Goal: Navigation & Orientation: Locate item on page

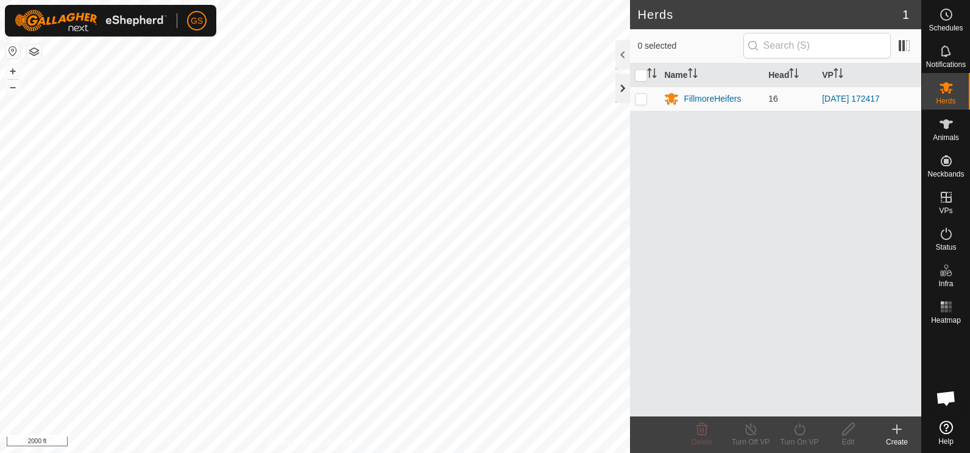
click at [625, 88] on div at bounding box center [622, 88] width 15 height 29
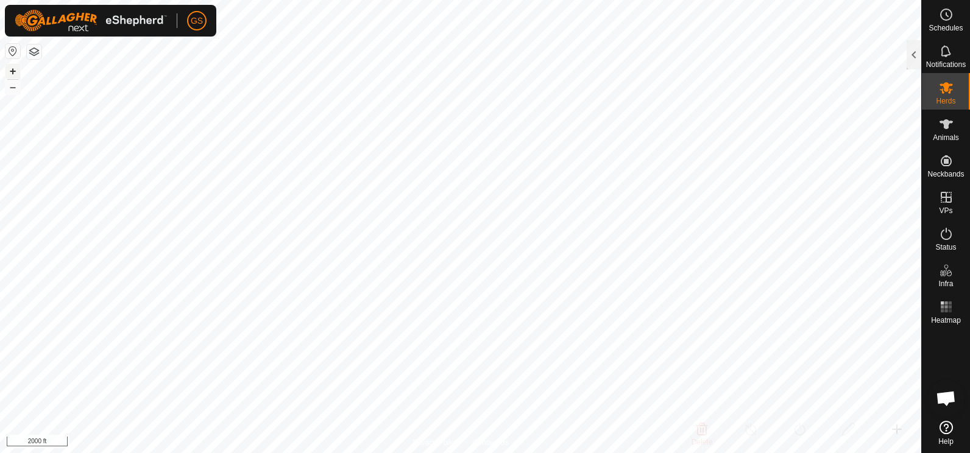
click at [13, 67] on button "+" at bounding box center [12, 71] width 15 height 15
click at [15, 86] on button "–" at bounding box center [12, 87] width 15 height 15
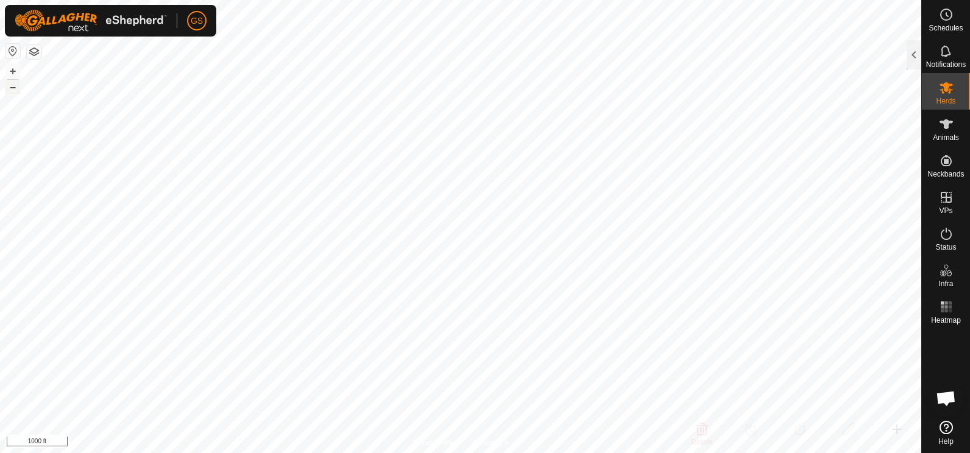
click at [15, 86] on button "–" at bounding box center [12, 87] width 15 height 15
